Goal: Task Accomplishment & Management: Use online tool/utility

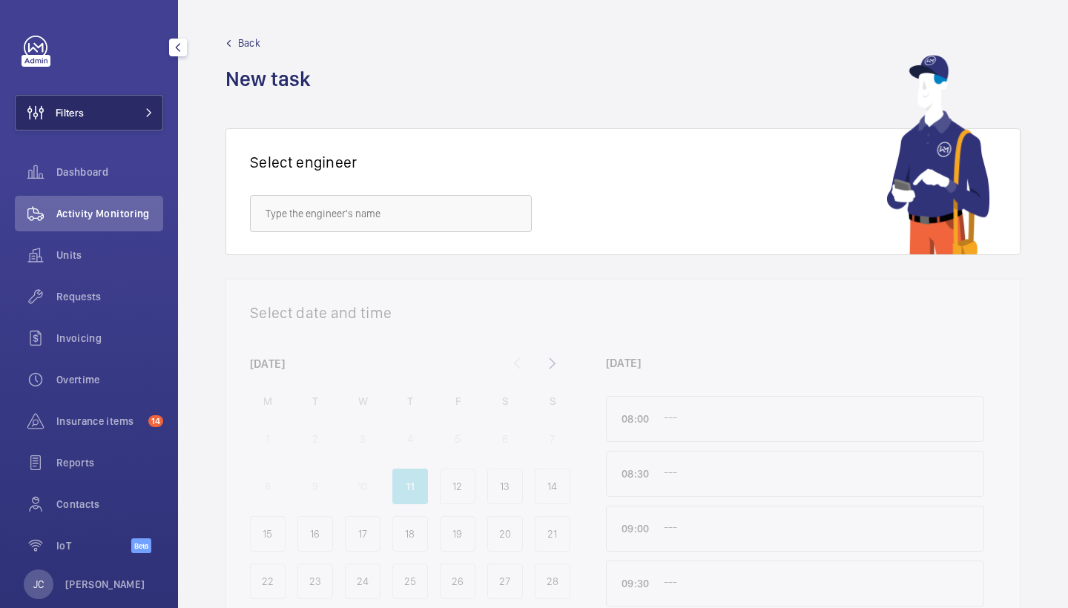
click at [116, 108] on button "Filters" at bounding box center [89, 113] width 148 height 36
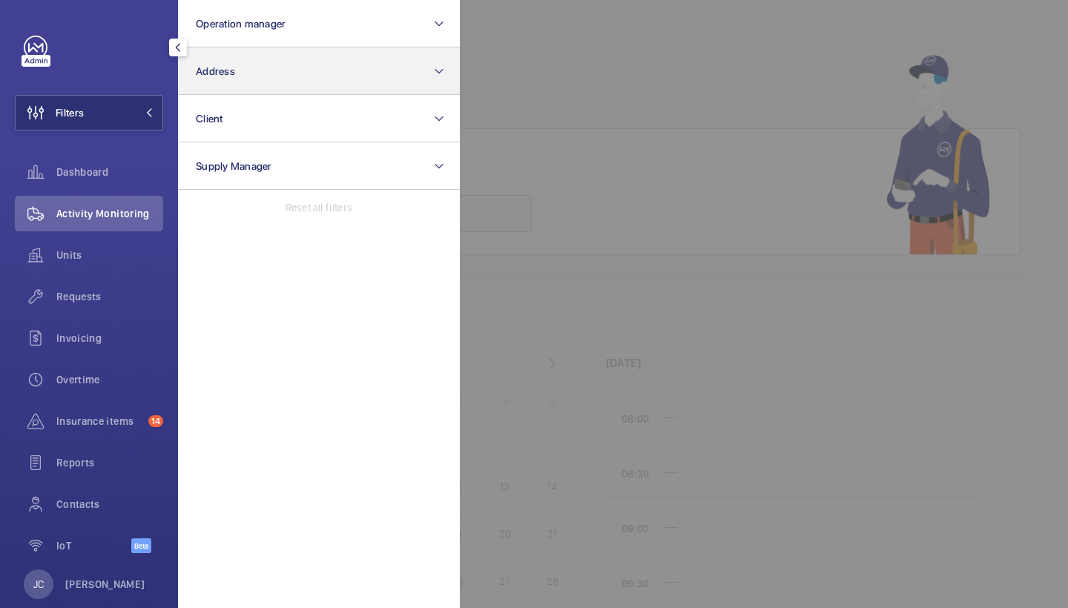
click at [257, 82] on button "Address" at bounding box center [319, 70] width 282 height 47
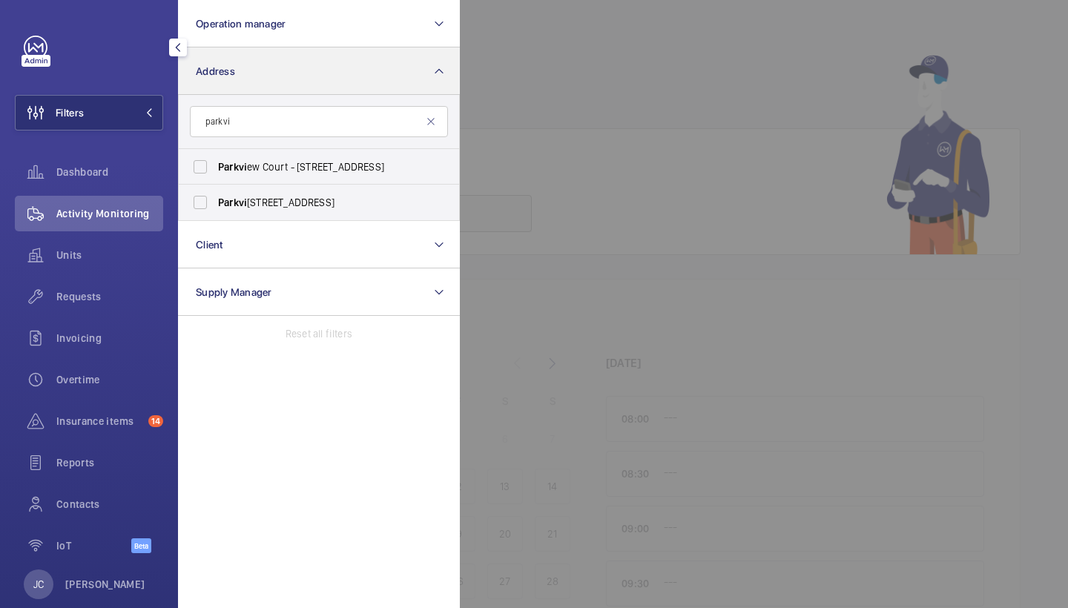
type input "park"
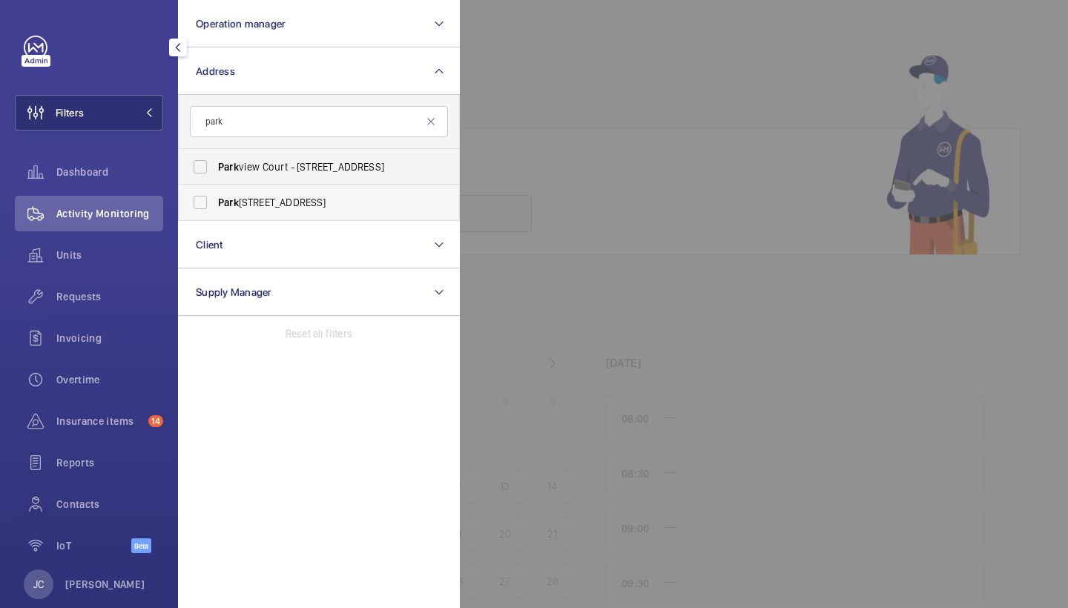
drag, startPoint x: 257, startPoint y: 82, endPoint x: 268, endPoint y: 201, distance: 119.9
click at [268, 201] on span "[STREET_ADDRESS]" at bounding box center [320, 202] width 204 height 15
click at [215, 201] on input "[STREET_ADDRESS]" at bounding box center [200, 203] width 30 height 30
checkbox input "true"
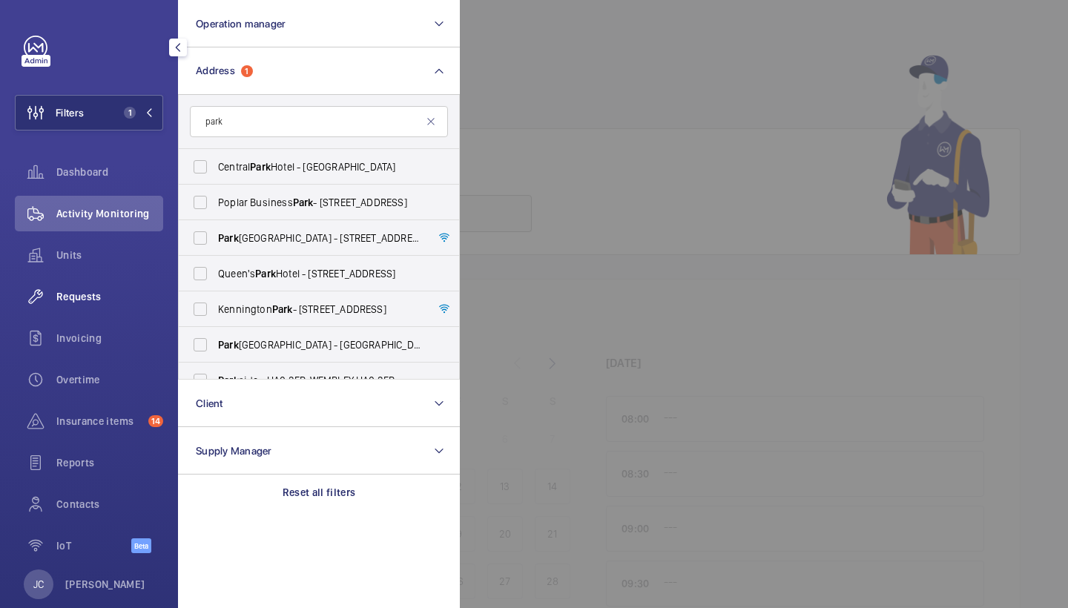
click at [108, 305] on div "Requests" at bounding box center [89, 297] width 148 height 36
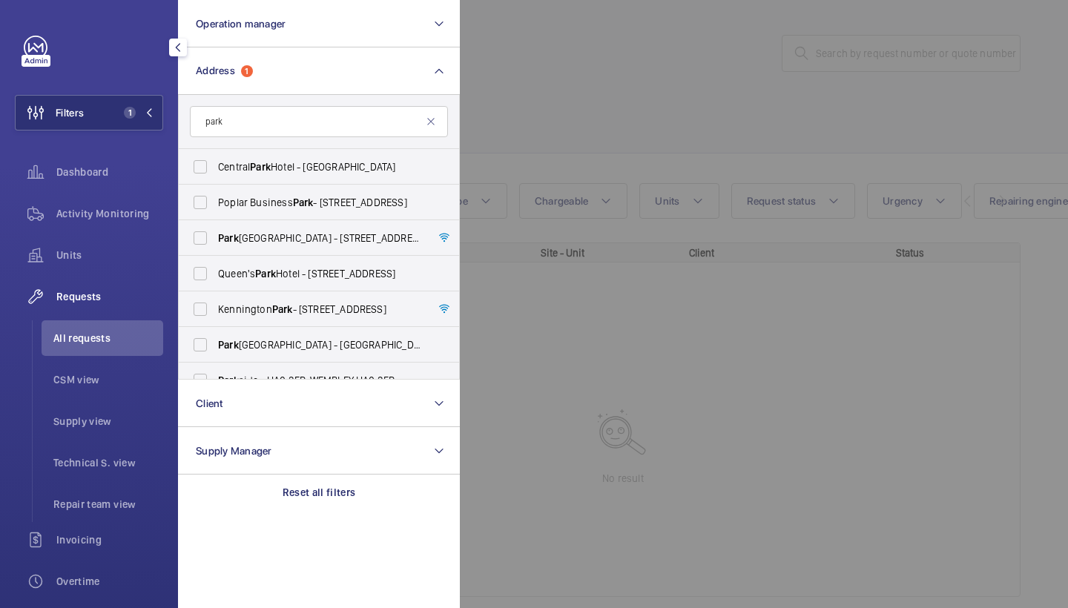
click at [633, 98] on div at bounding box center [994, 304] width 1068 height 608
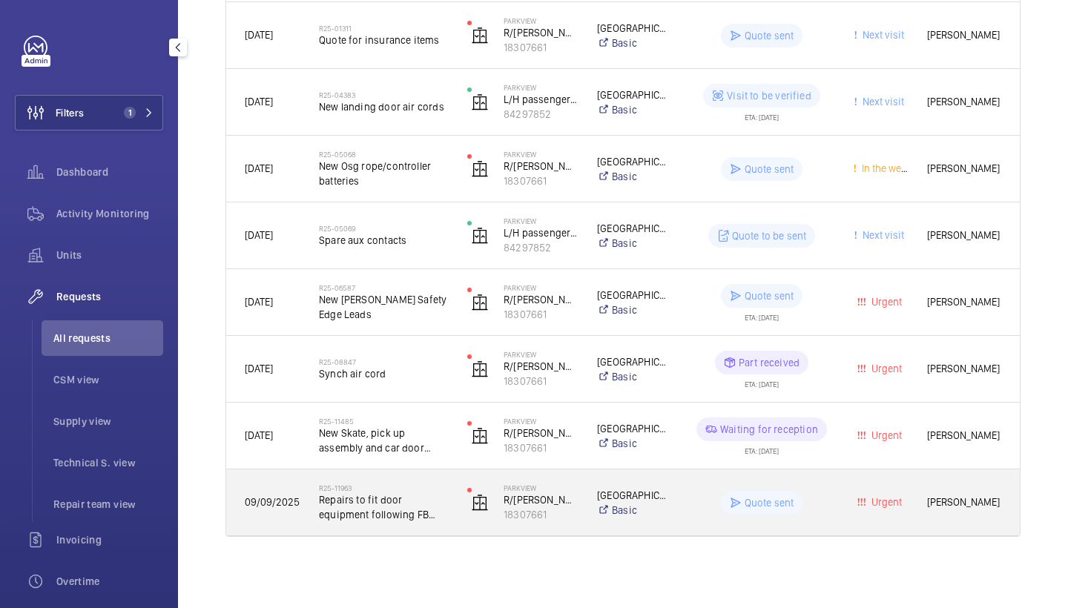
scroll to position [957, 0]
click at [424, 496] on span "Repairs to fit door equipment following FB release" at bounding box center [383, 507] width 129 height 30
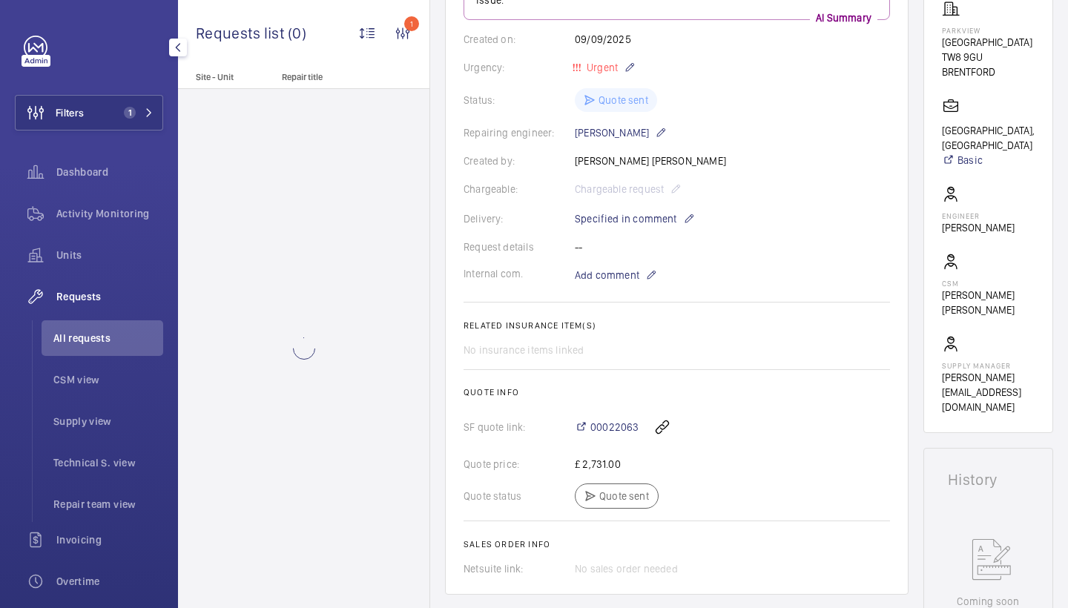
scroll to position [292, 0]
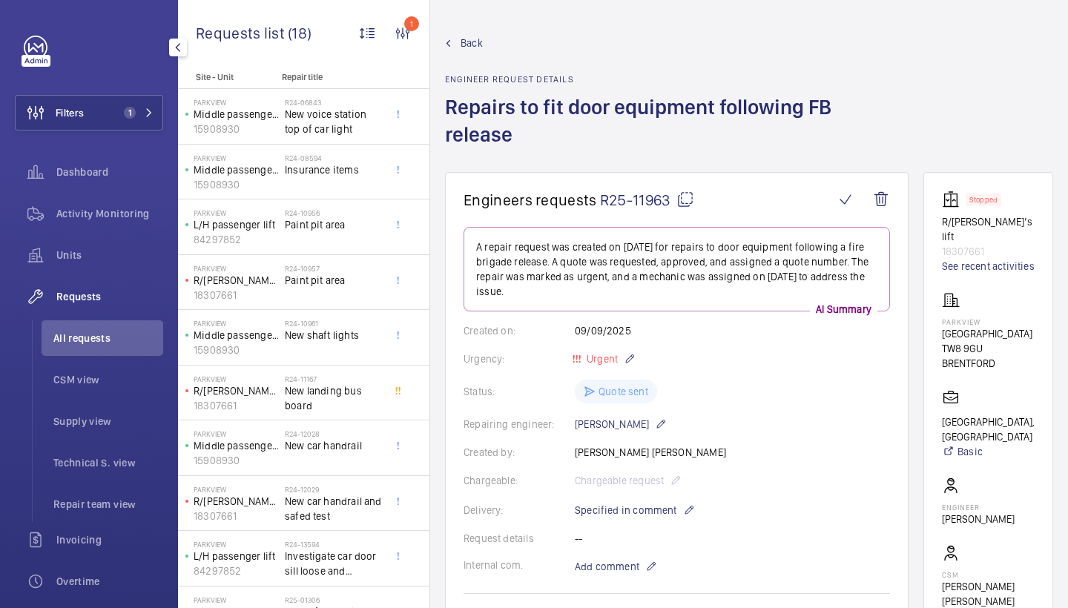
click at [469, 42] on span "Back" at bounding box center [471, 43] width 22 height 15
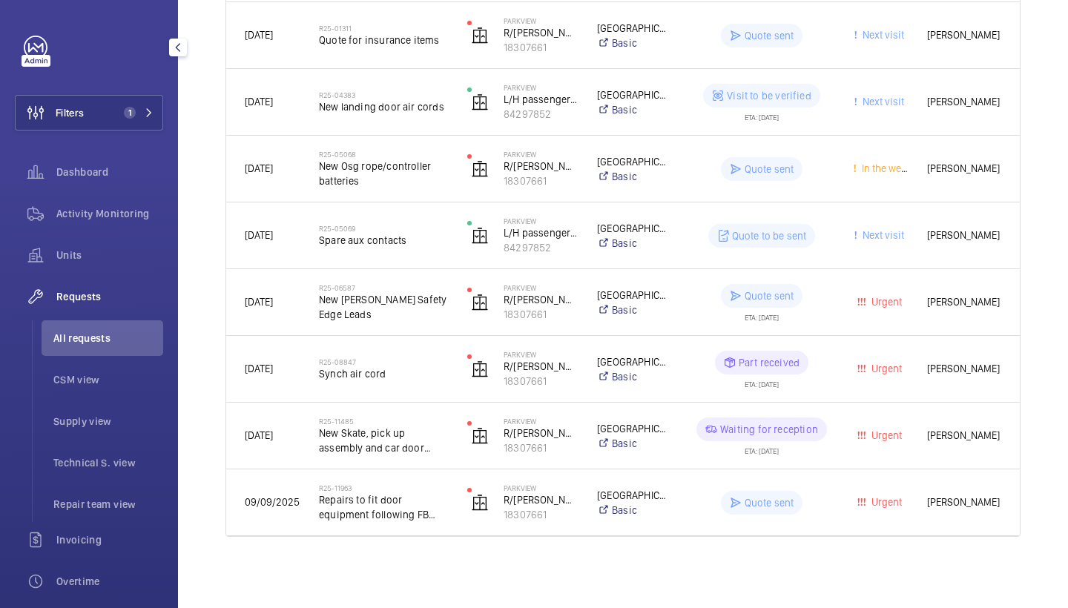
scroll to position [957, 0]
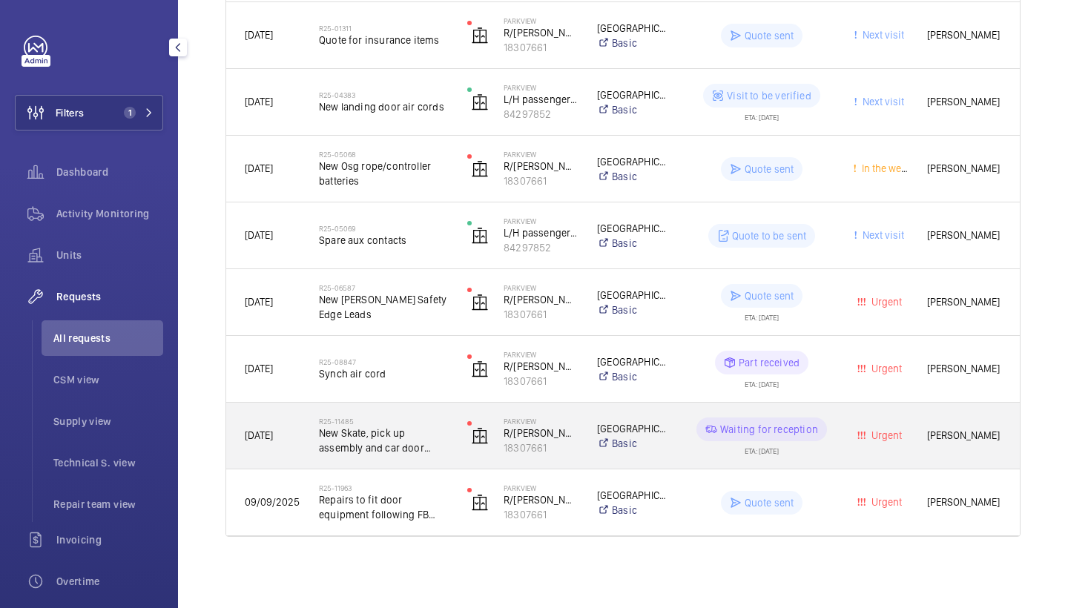
click at [385, 423] on h2 "R25-11485" at bounding box center [383, 421] width 129 height 9
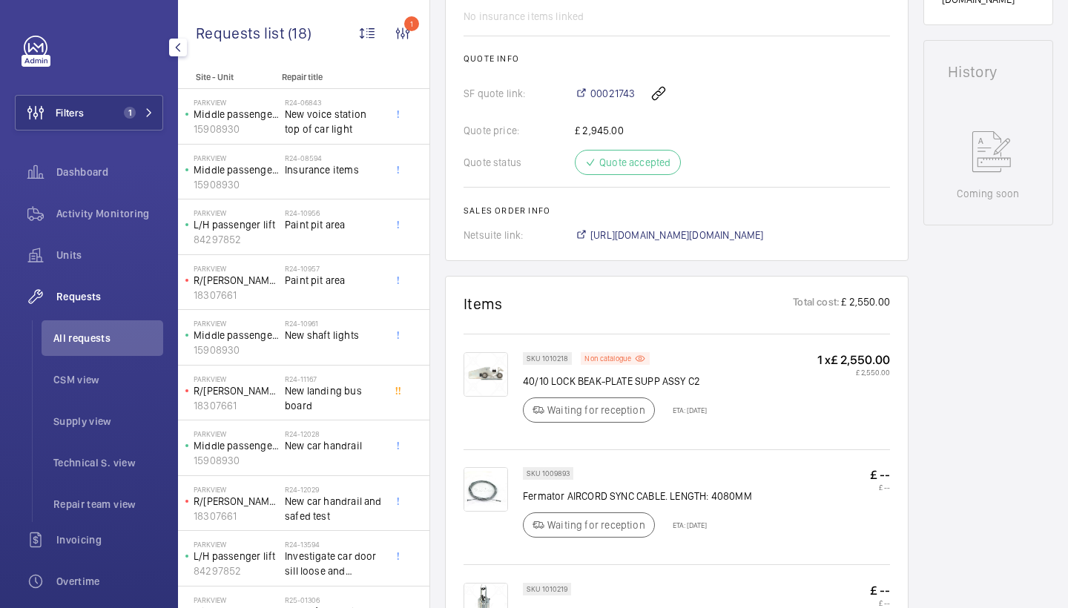
scroll to position [574, 0]
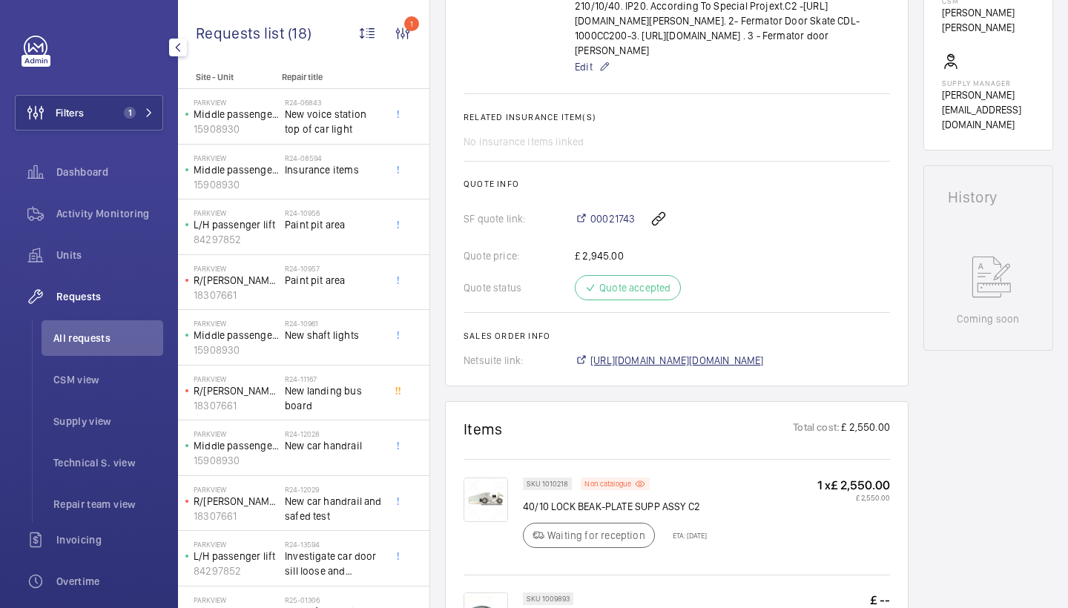
click at [693, 368] on span "[URL][DOMAIN_NAME][DOMAIN_NAME]" at bounding box center [677, 360] width 174 height 15
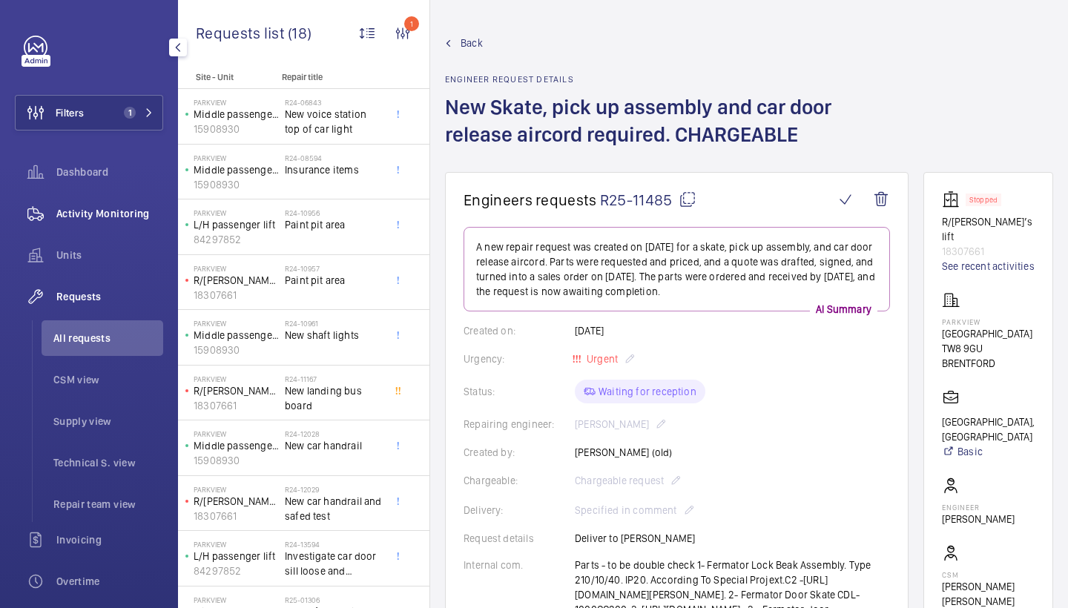
scroll to position [0, 0]
click at [130, 220] on span "Activity Monitoring" at bounding box center [109, 213] width 107 height 15
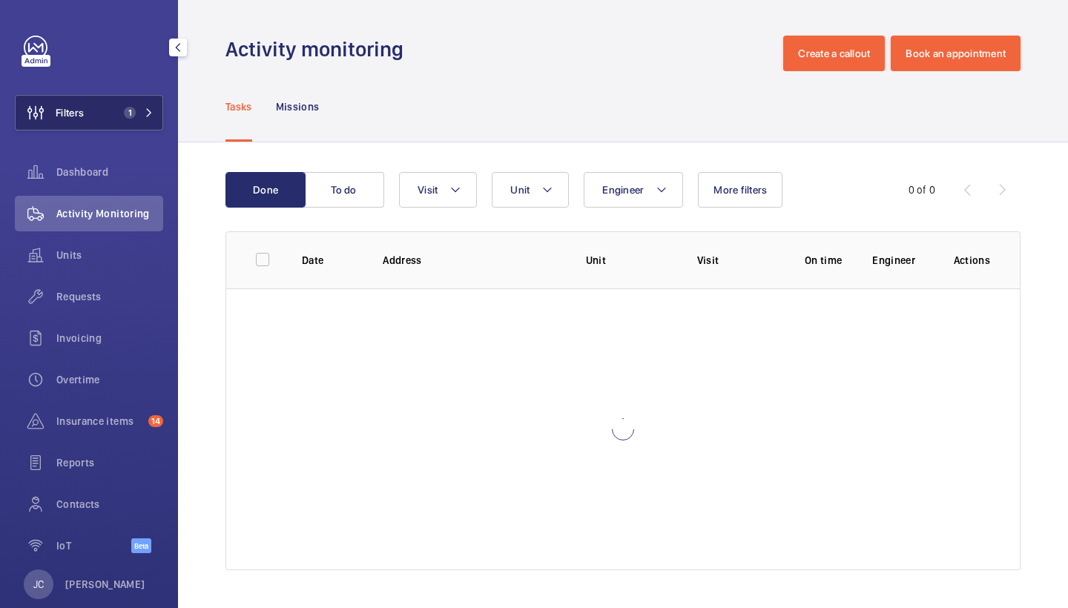
click at [131, 106] on button "Filters 1" at bounding box center [89, 113] width 148 height 36
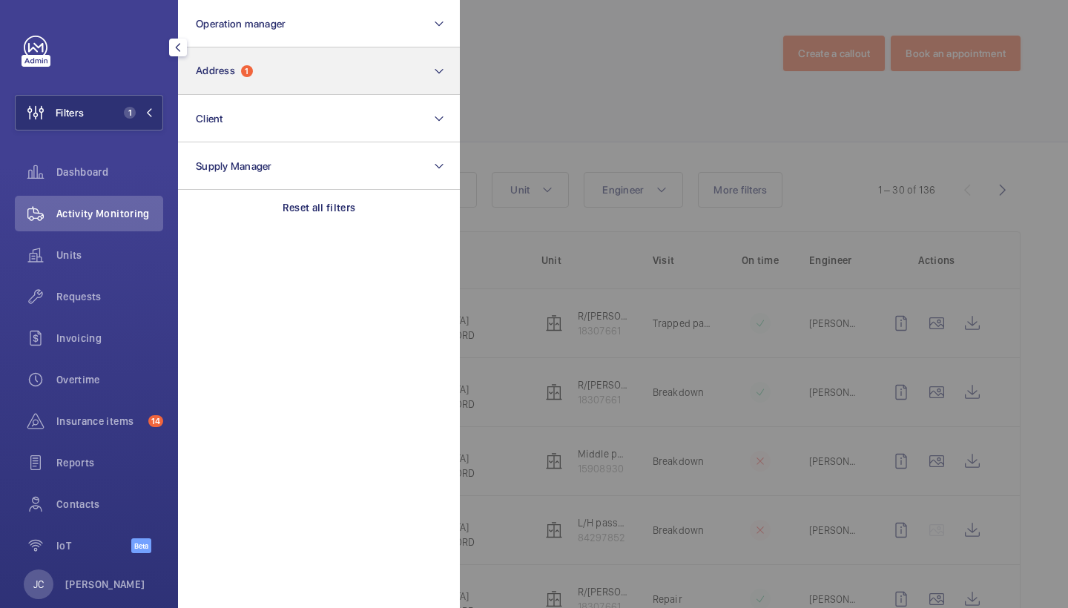
drag, startPoint x: 305, startPoint y: 210, endPoint x: 308, endPoint y: 92, distance: 117.9
click at [305, 210] on p "Reset all filters" at bounding box center [319, 207] width 73 height 15
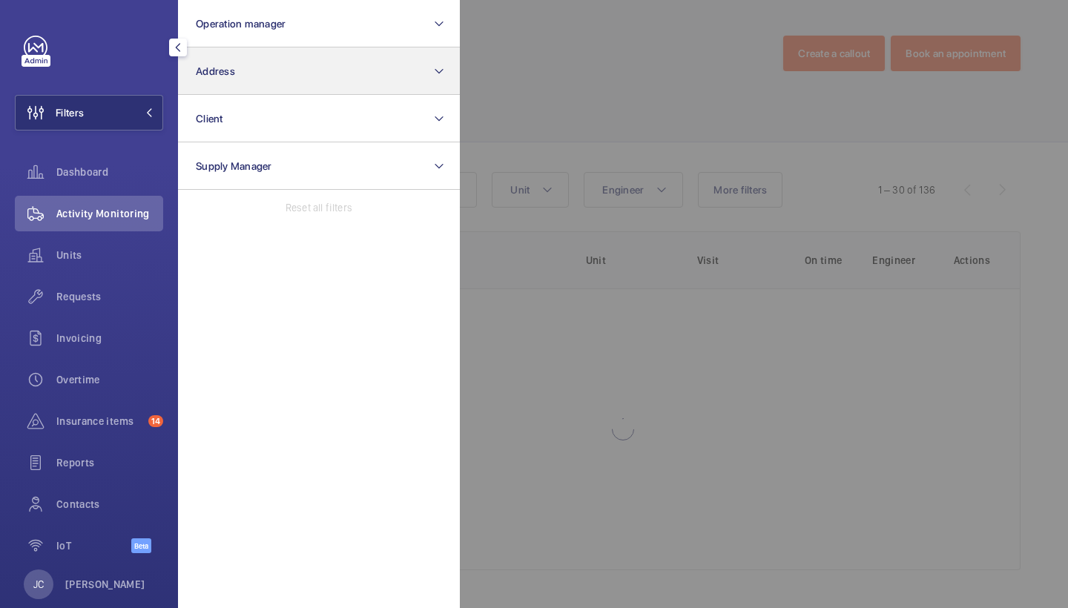
click at [308, 89] on button "Address" at bounding box center [319, 70] width 282 height 47
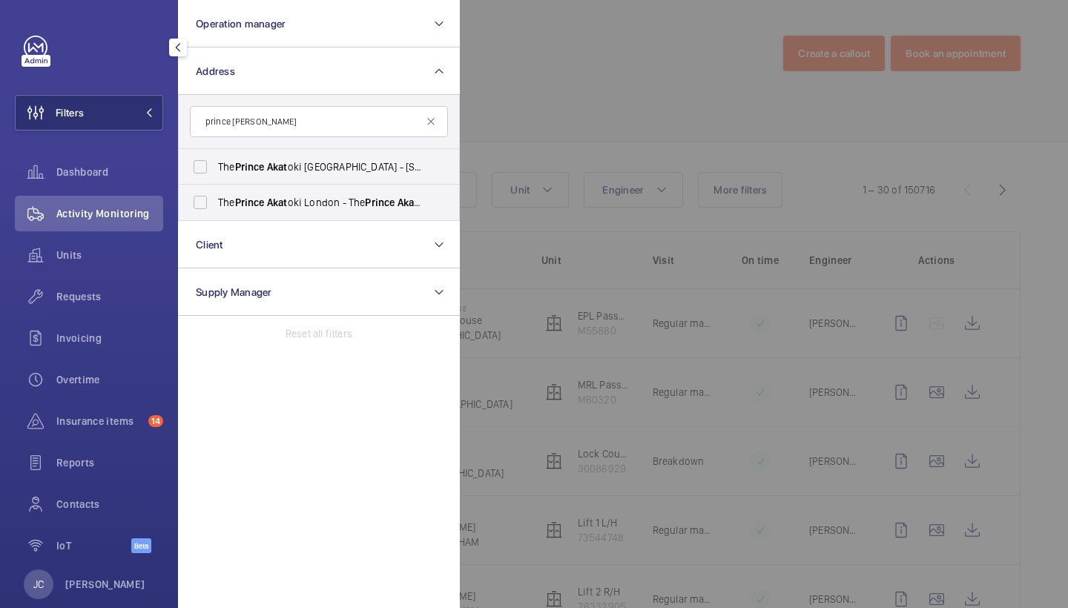
type input "prince [PERSON_NAME]"
click at [297, 171] on span "The Prince Akat oki London - [STREET_ADDRESS]" at bounding box center [320, 166] width 204 height 15
click at [215, 171] on input "The Prince Akat oki London - [STREET_ADDRESS]" at bounding box center [200, 167] width 30 height 30
checkbox input "true"
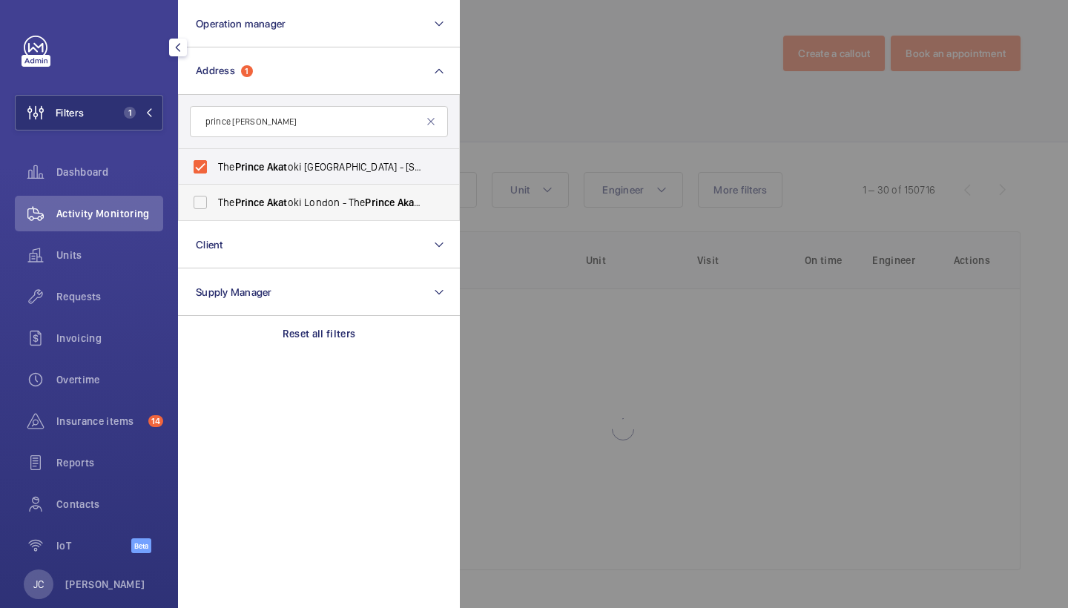
click at [298, 202] on span "The Prince Akat oki London - The Prince Akat oki [GEOGRAPHIC_DATA], [GEOGRAPHIC…" at bounding box center [320, 202] width 204 height 15
click at [215, 202] on input "The Prince Akat oki London - The Prince Akat oki [GEOGRAPHIC_DATA], [GEOGRAPHIC…" at bounding box center [200, 203] width 30 height 30
checkbox input "true"
click at [128, 292] on span "Requests" at bounding box center [109, 296] width 107 height 15
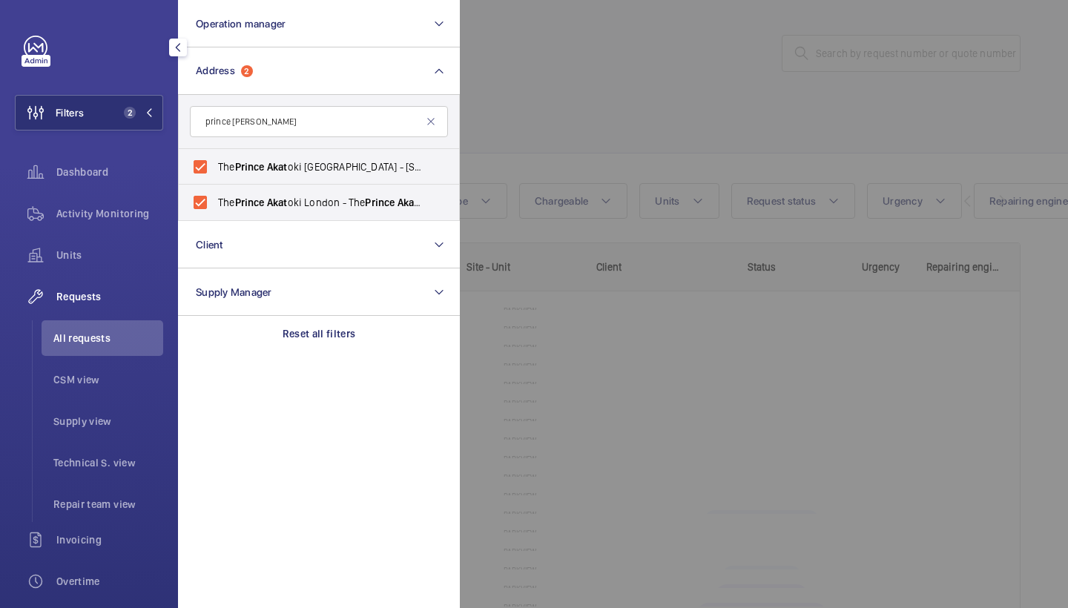
click at [554, 70] on div at bounding box center [994, 304] width 1068 height 608
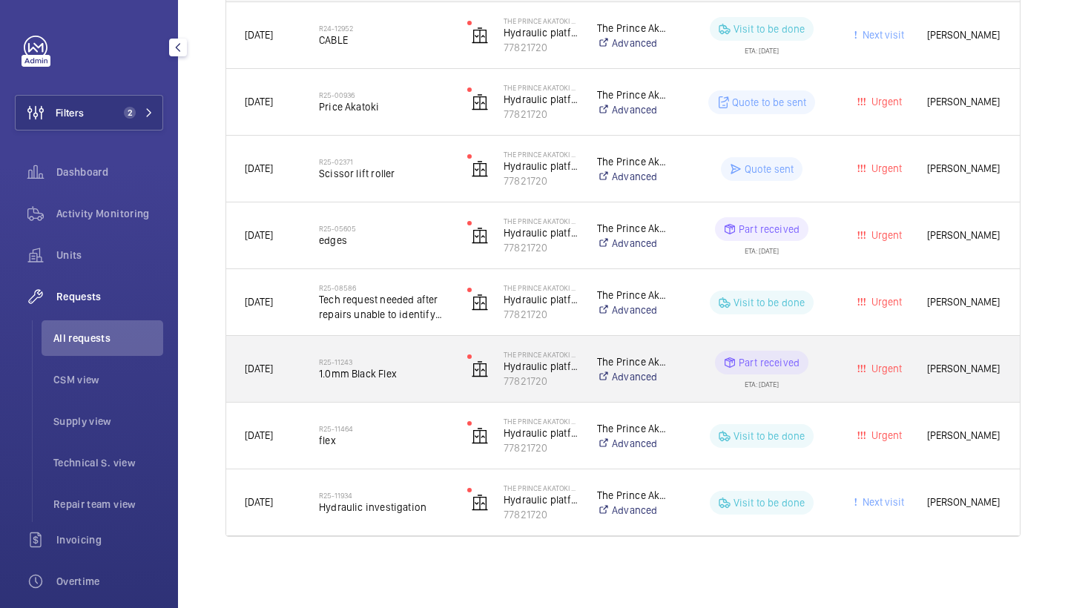
scroll to position [289, 0]
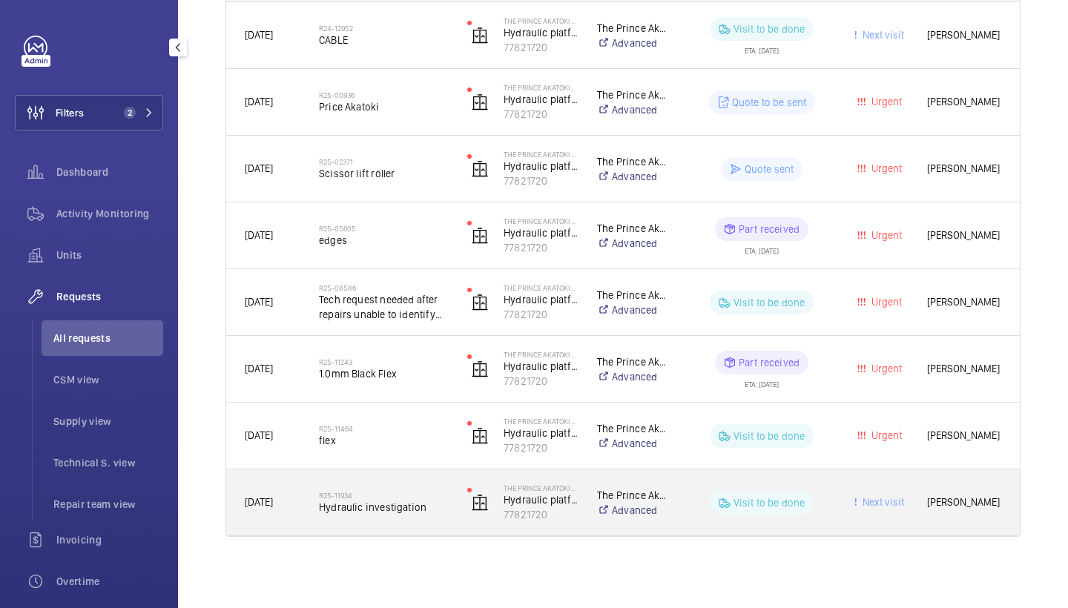
click at [387, 493] on h2 "R25-11934" at bounding box center [383, 495] width 129 height 9
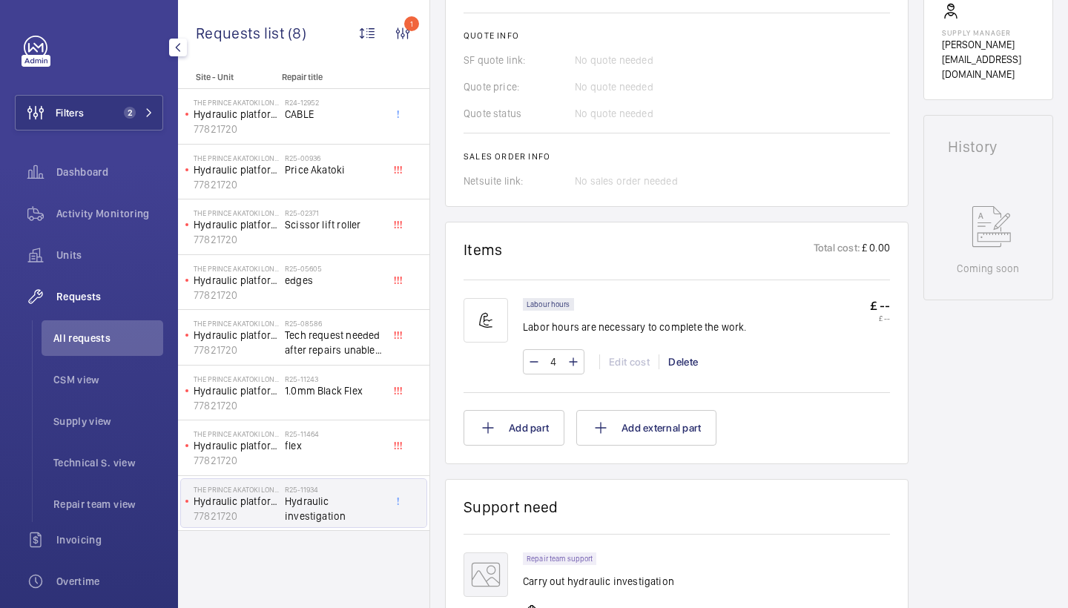
scroll to position [955, 0]
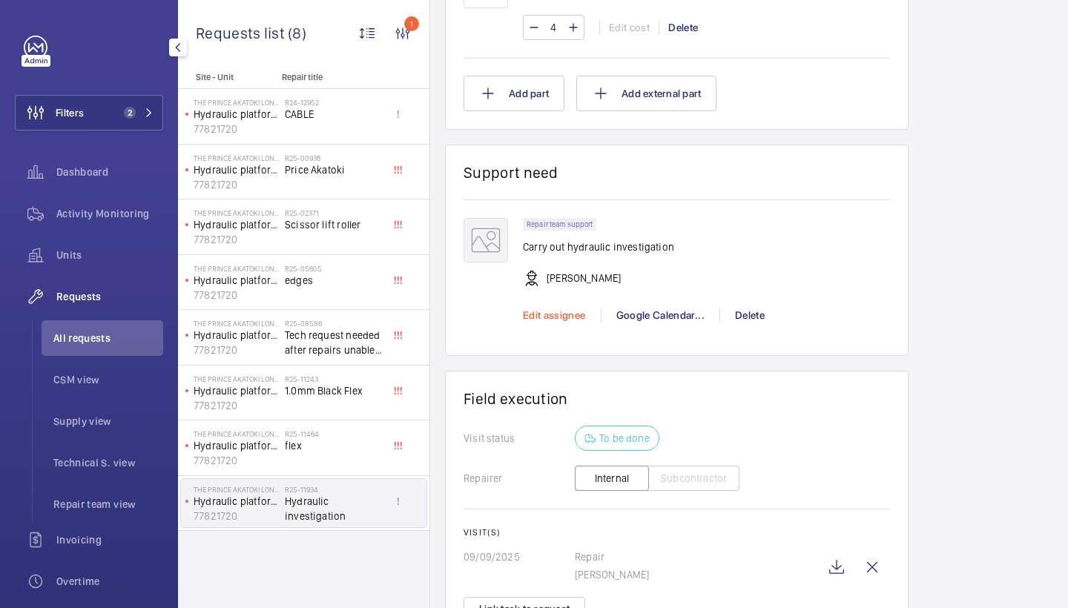
click at [572, 315] on span "Edit assignee" at bounding box center [554, 315] width 63 height 12
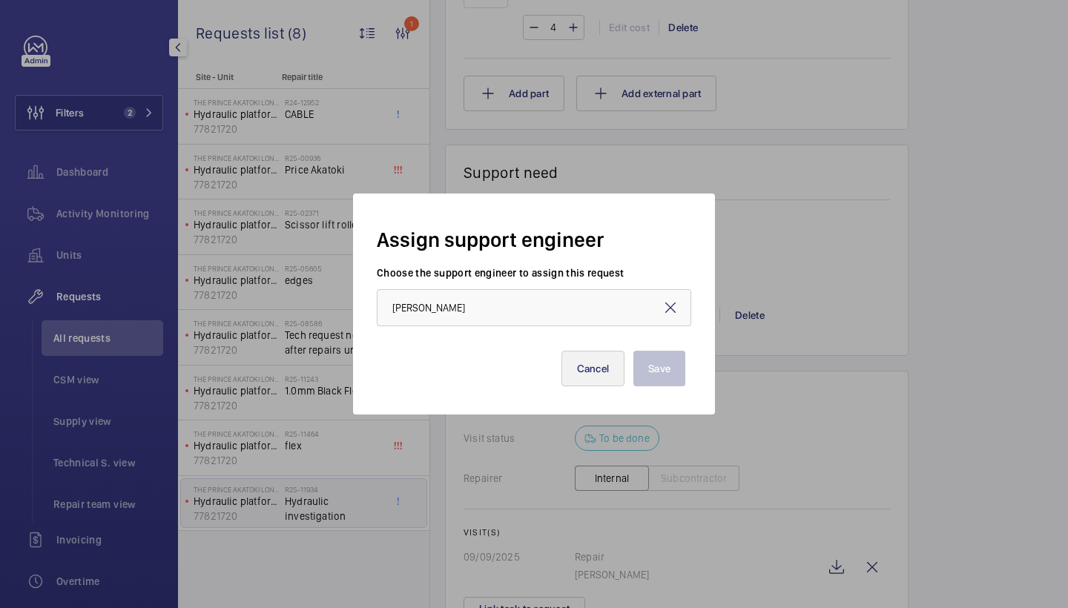
click at [596, 377] on button "Cancel" at bounding box center [593, 369] width 64 height 36
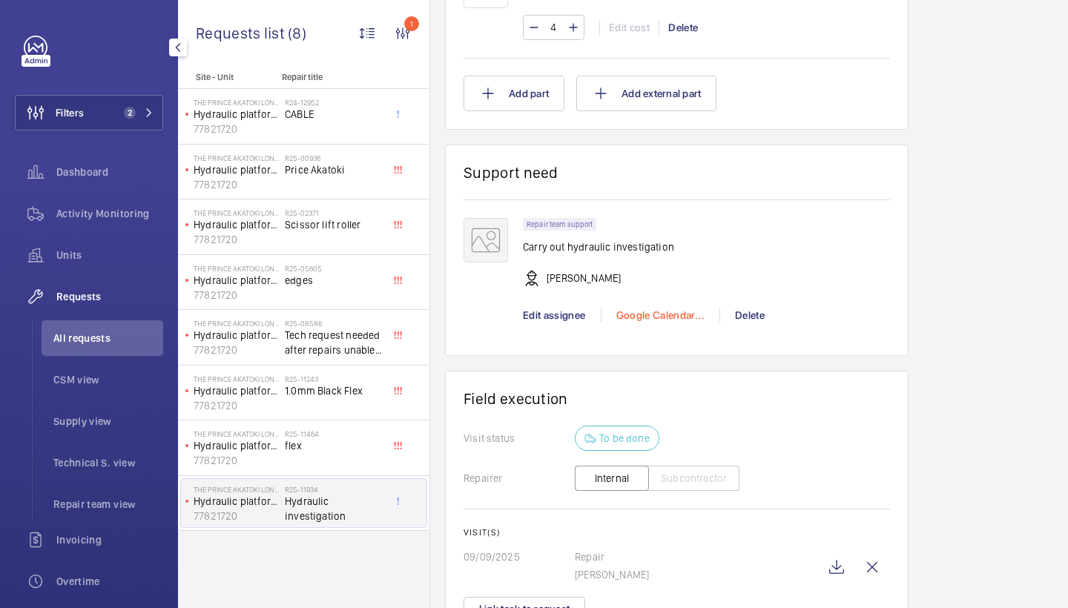
click at [634, 308] on div "Google Calendar..." at bounding box center [660, 315] width 119 height 15
click at [666, 346] on span "Schedule this event" at bounding box center [666, 341] width 103 height 15
